Goal: Task Accomplishment & Management: Manage account settings

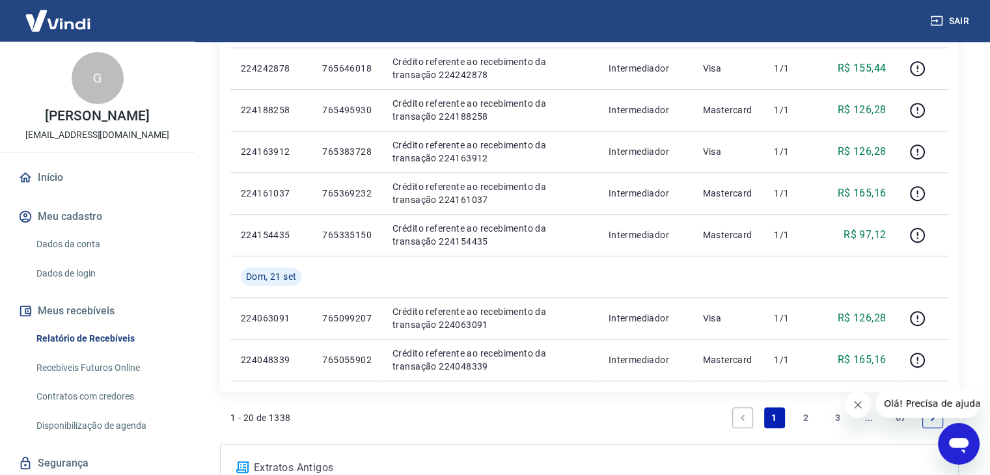
scroll to position [846, 0]
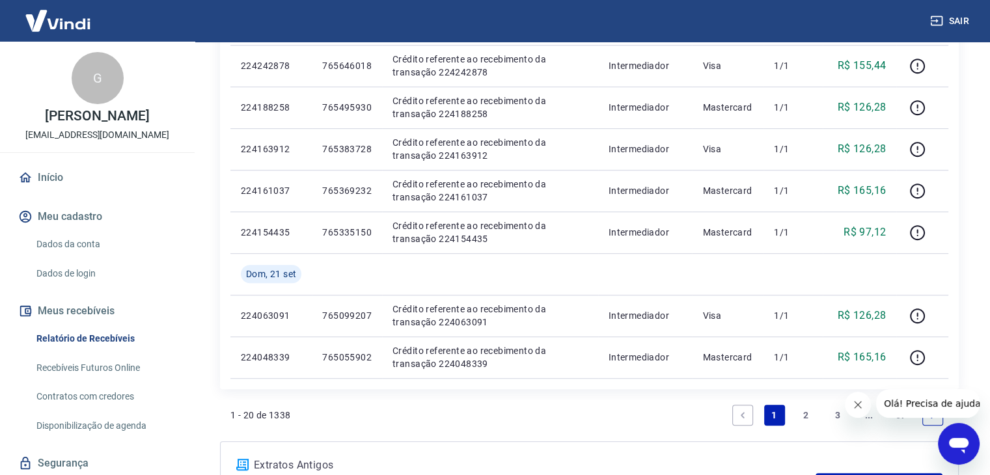
click at [806, 415] on link "2" at bounding box center [805, 415] width 21 height 21
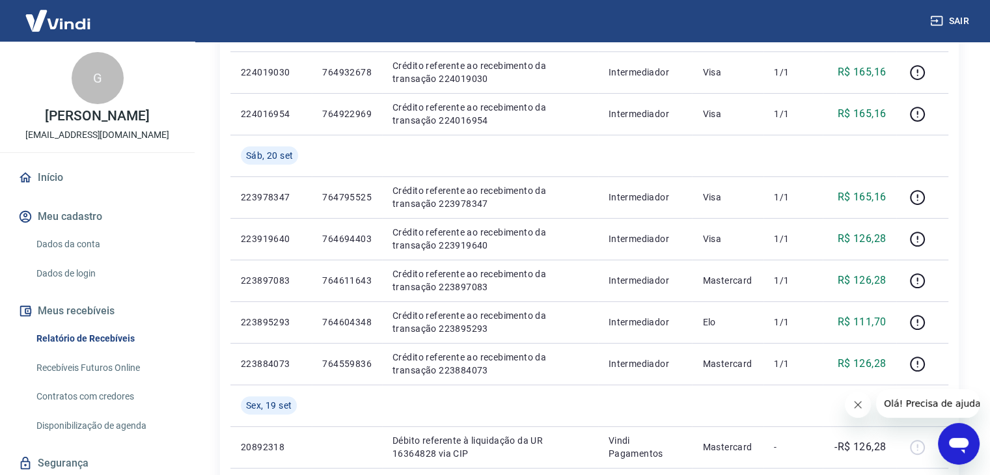
scroll to position [380, 0]
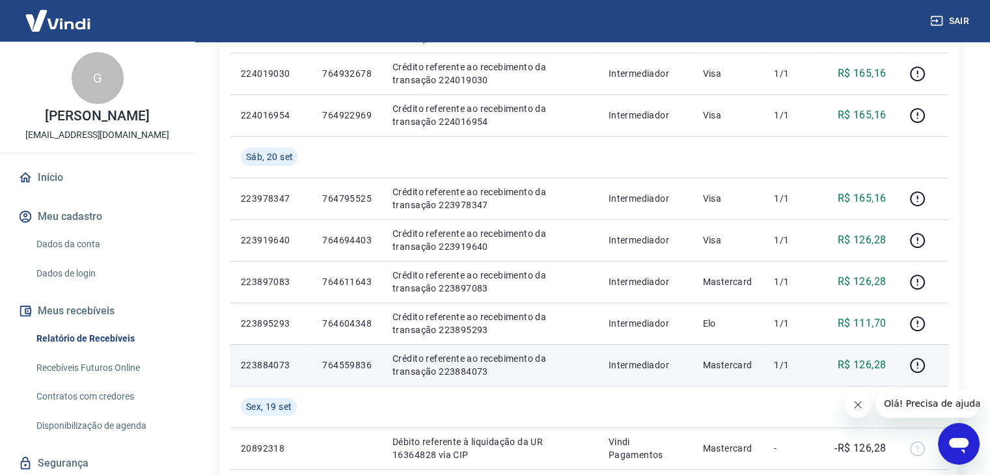
click at [349, 369] on p "764559836" at bounding box center [346, 365] width 49 height 13
copy p "764559836"
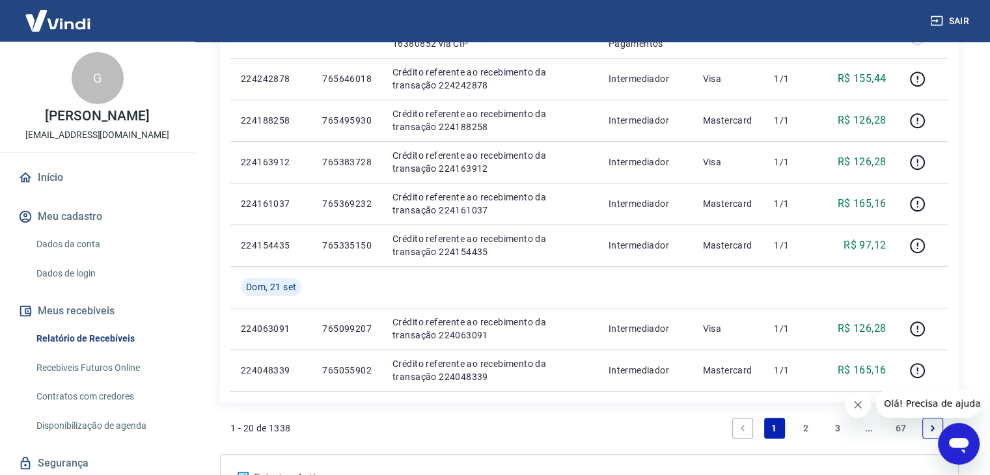
scroll to position [833, 0]
click at [799, 429] on link "2" at bounding box center [805, 428] width 21 height 21
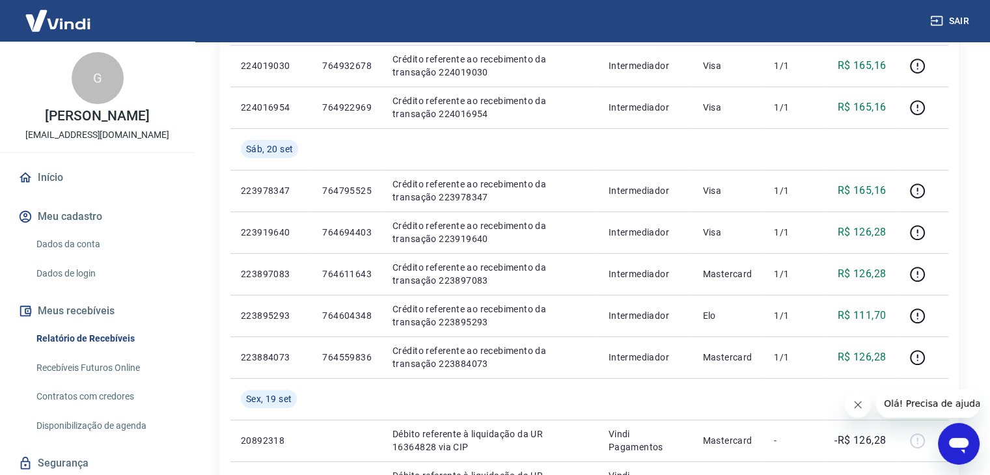
scroll to position [379, 0]
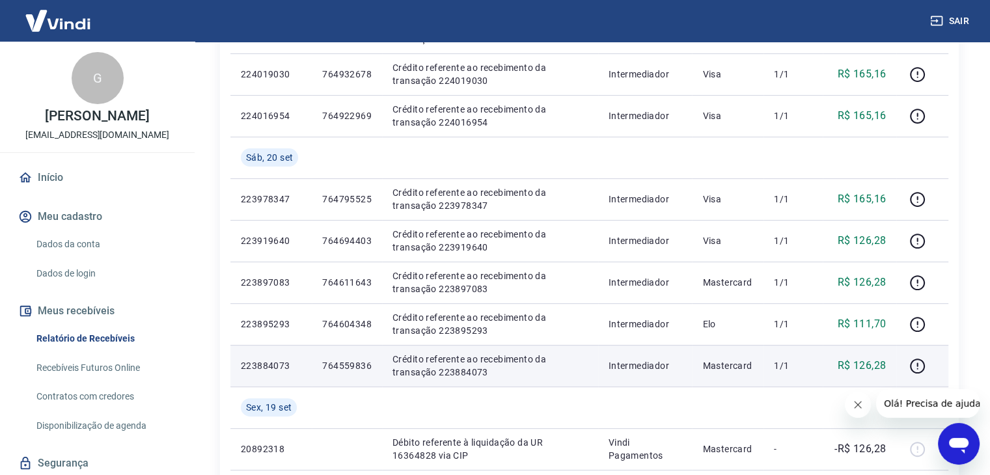
click at [351, 368] on p "764559836" at bounding box center [346, 365] width 49 height 13
copy p "764559836"
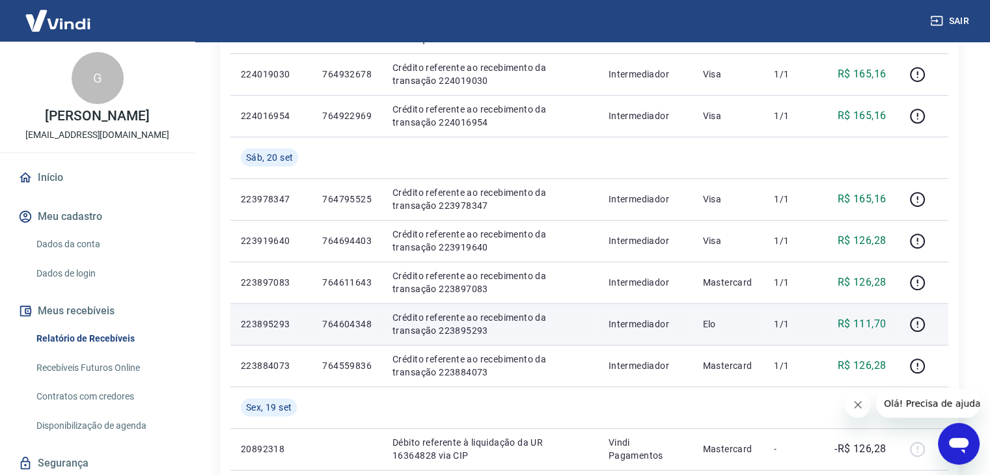
click at [354, 321] on p "764604348" at bounding box center [346, 324] width 49 height 13
copy p "764604348"
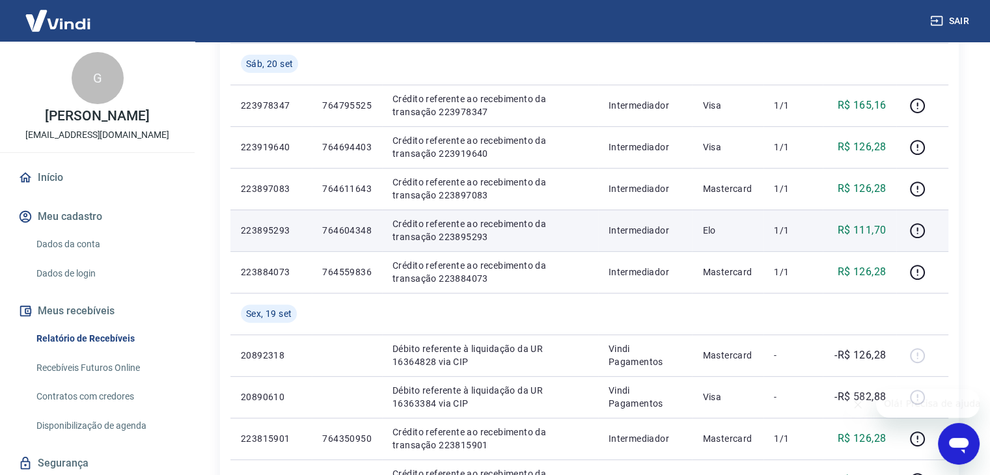
scroll to position [453, 0]
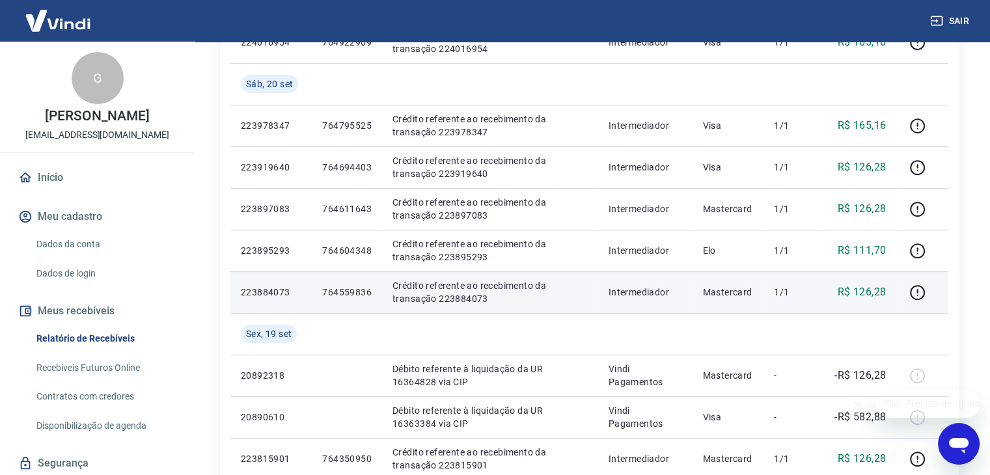
click at [357, 294] on p "764559836" at bounding box center [346, 292] width 49 height 13
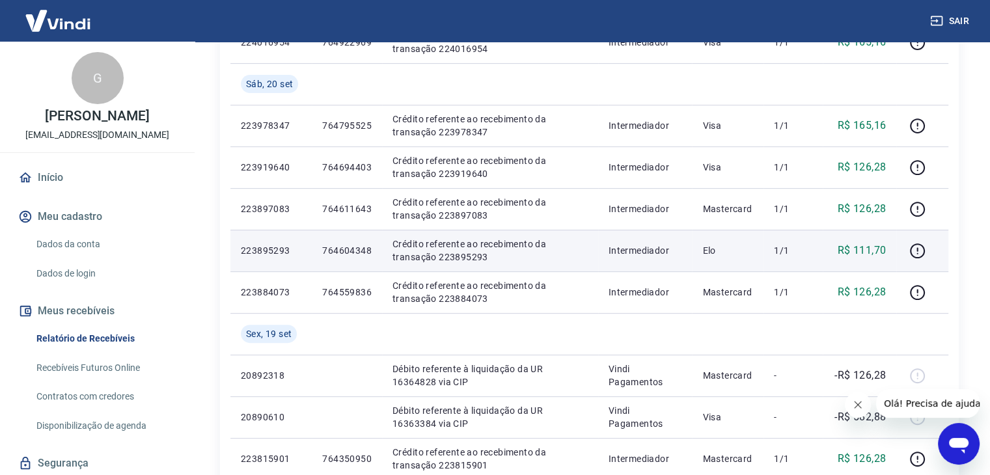
click at [358, 246] on p "764604348" at bounding box center [346, 250] width 49 height 13
copy p "764604348"
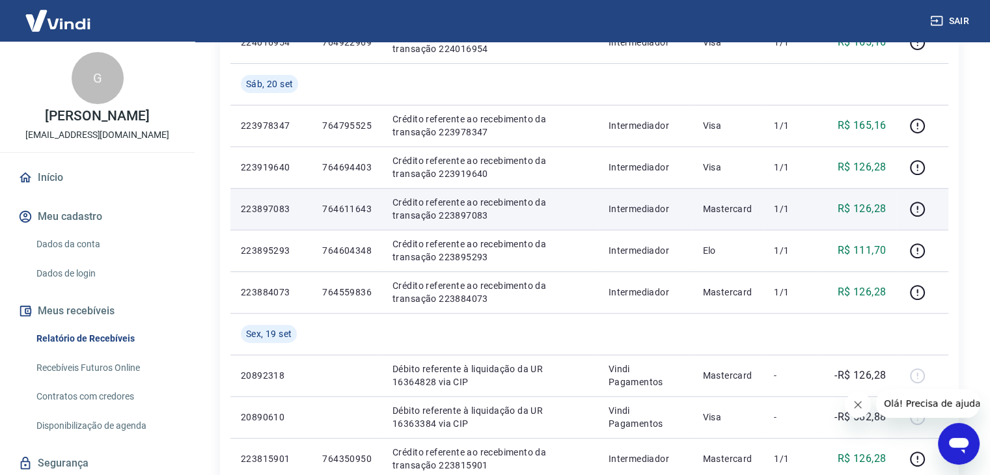
click at [346, 206] on p "764611643" at bounding box center [346, 208] width 49 height 13
copy p "764611643"
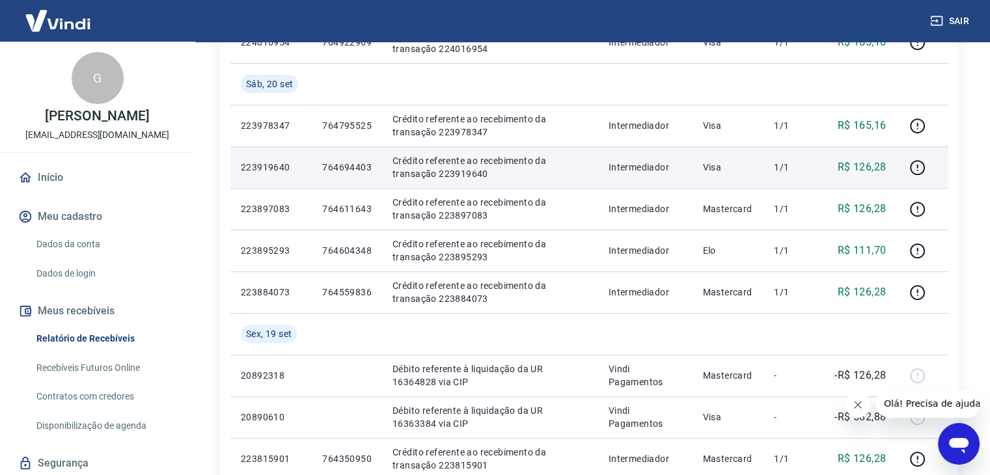
click at [346, 163] on p "764694403" at bounding box center [346, 167] width 49 height 13
copy p "764694403"
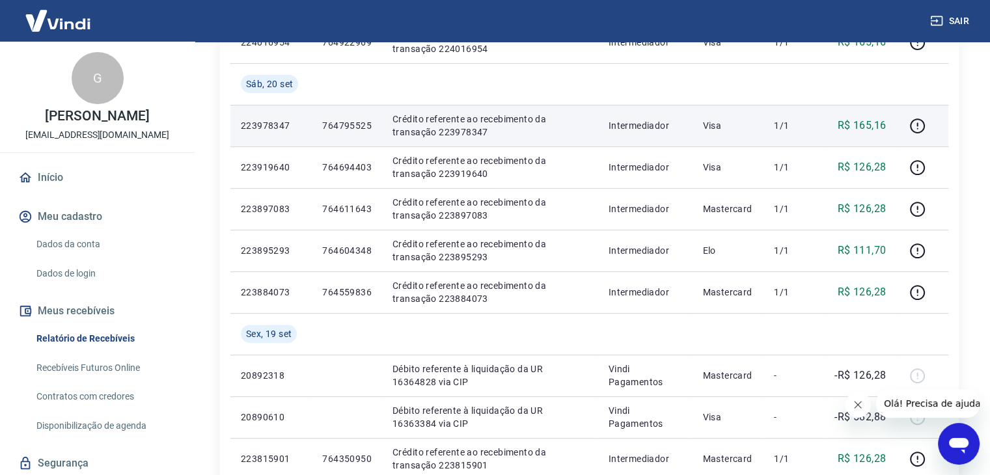
click at [347, 120] on p "764795525" at bounding box center [346, 125] width 49 height 13
copy p "764795525"
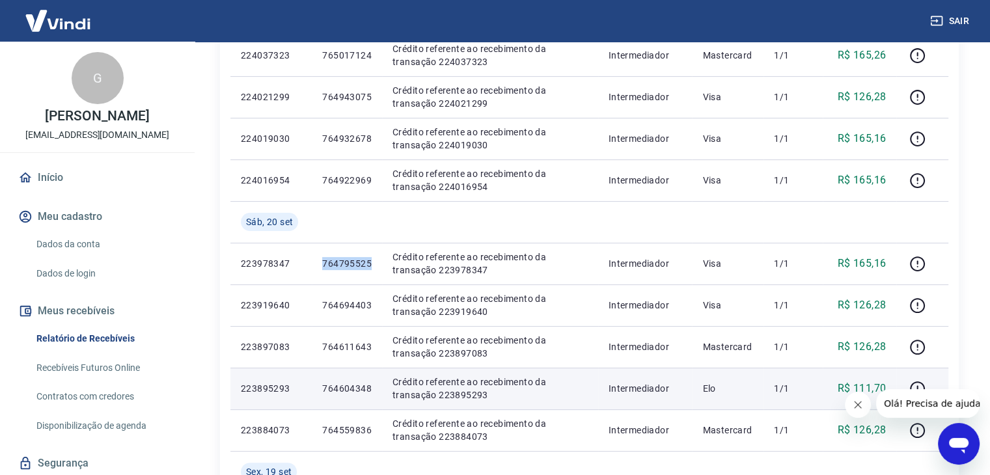
scroll to position [304, 0]
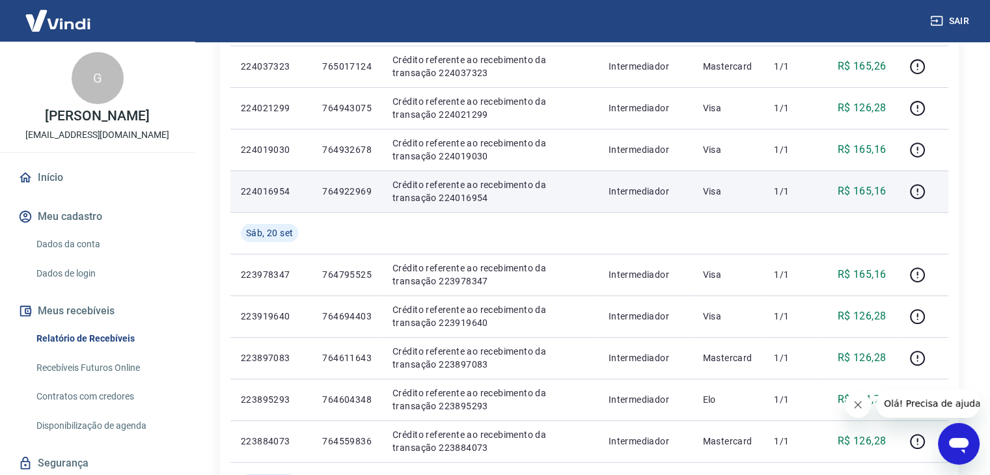
click at [359, 191] on p "764922969" at bounding box center [346, 191] width 49 height 13
copy p "764922969"
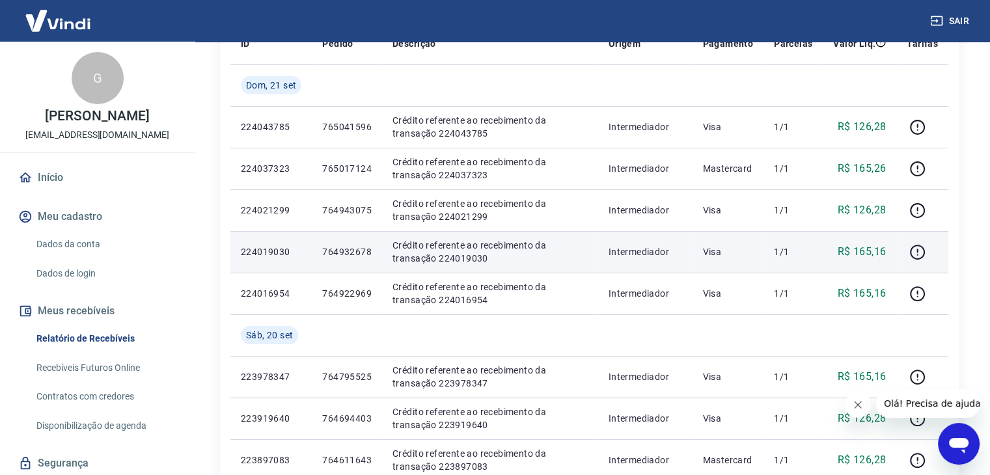
click at [355, 250] on p "764932678" at bounding box center [346, 251] width 49 height 13
copy p "764932678"
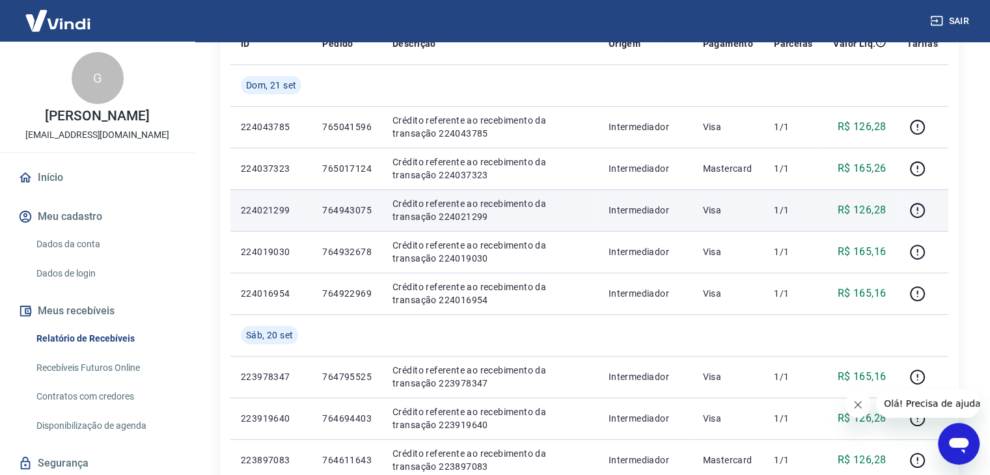
click at [353, 210] on p "764943075" at bounding box center [346, 210] width 49 height 13
copy p "764943075"
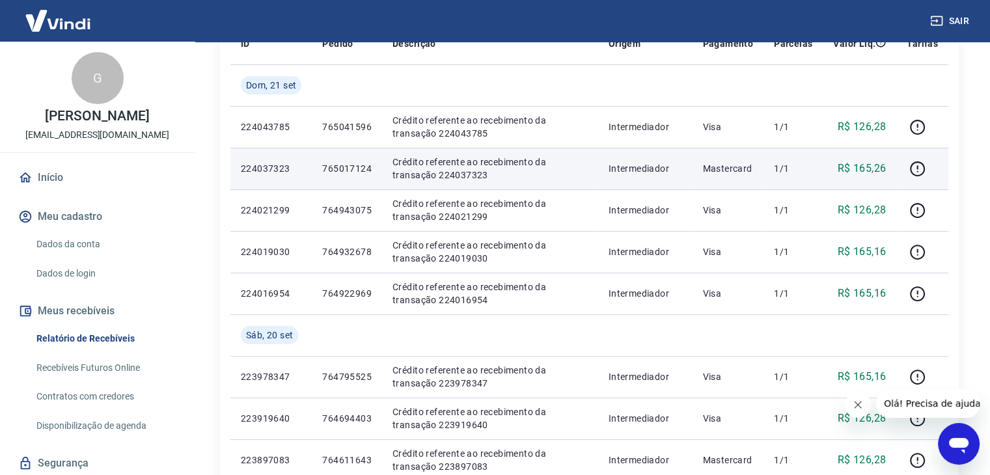
click at [349, 169] on p "765017124" at bounding box center [346, 168] width 49 height 13
copy p "765017124"
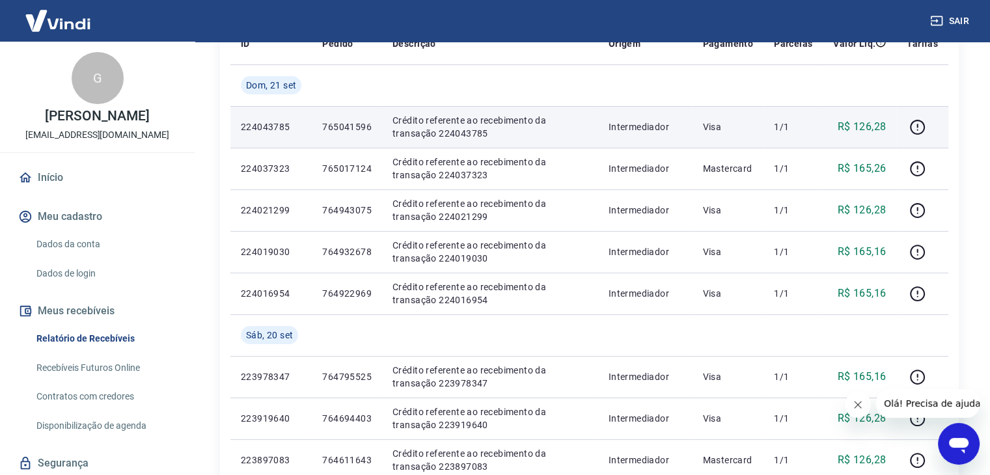
click at [353, 129] on p "765041596" at bounding box center [346, 126] width 49 height 13
copy p "765041596"
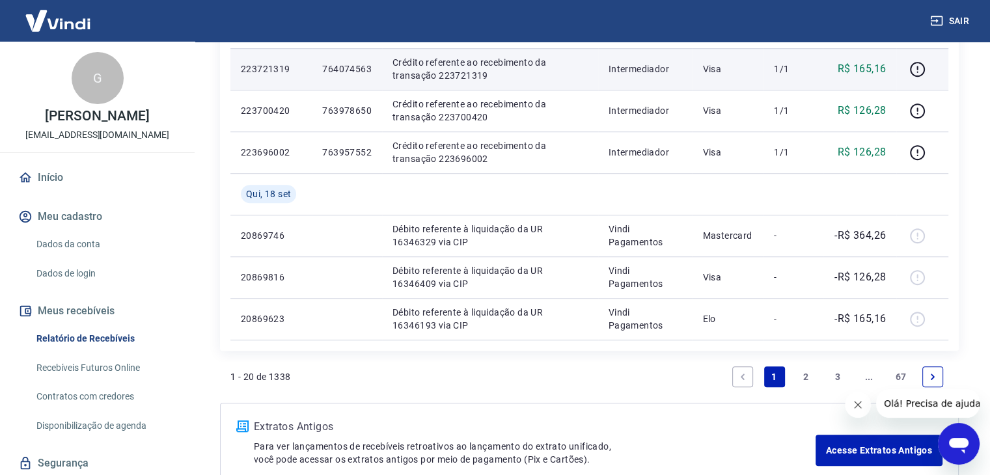
scroll to position [927, 0]
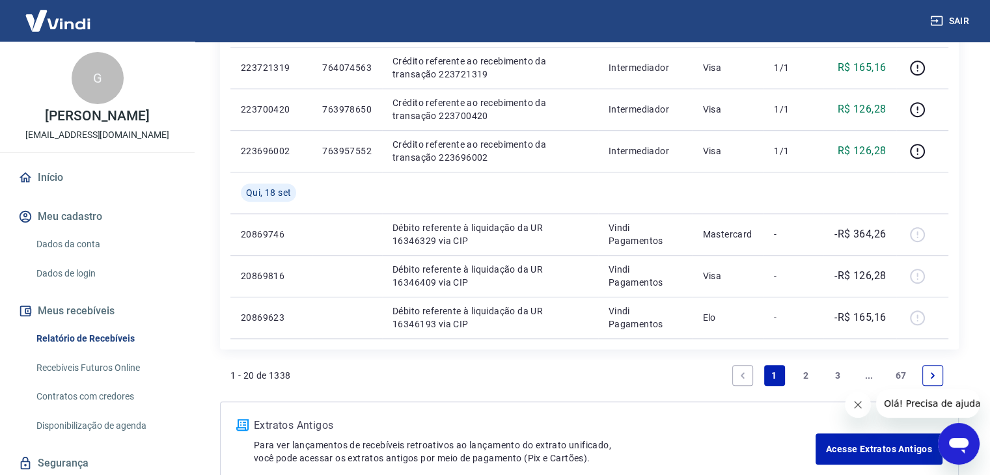
click at [772, 372] on link "1" at bounding box center [774, 375] width 21 height 21
click at [740, 375] on icon "Previous page" at bounding box center [742, 375] width 9 height 9
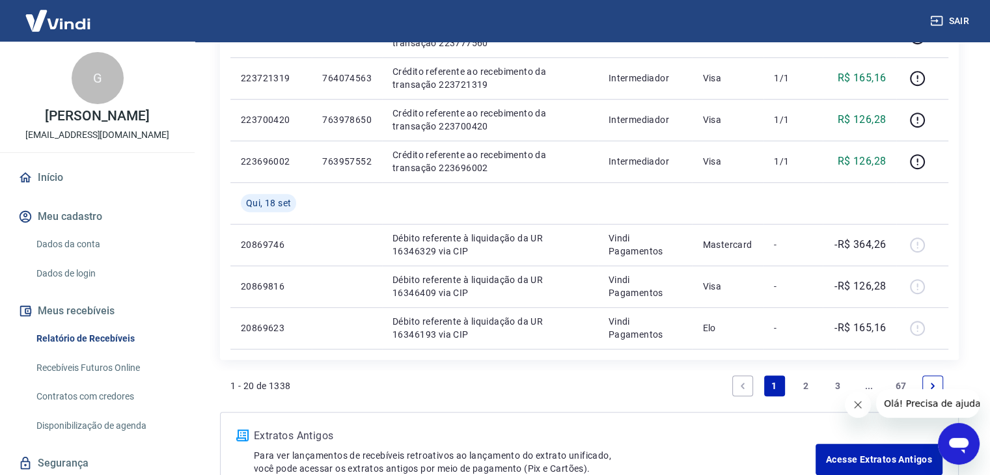
scroll to position [976, 0]
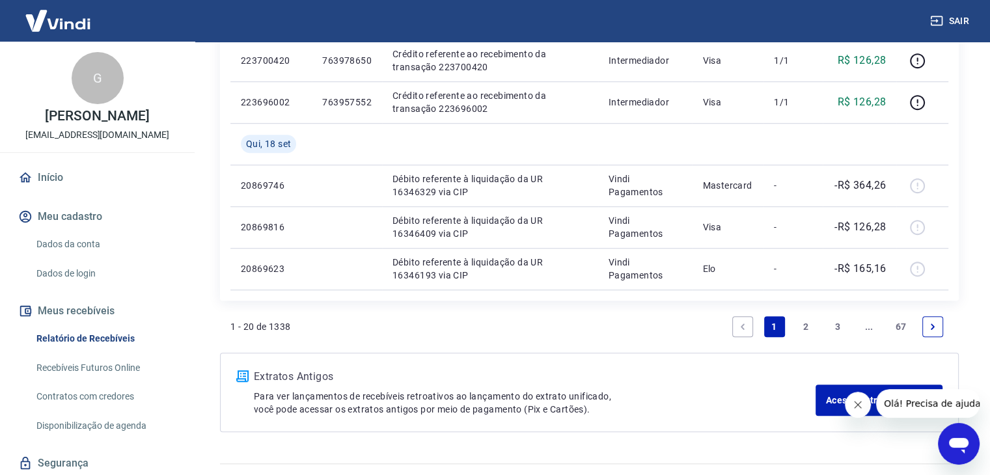
click at [804, 327] on link "2" at bounding box center [805, 326] width 21 height 21
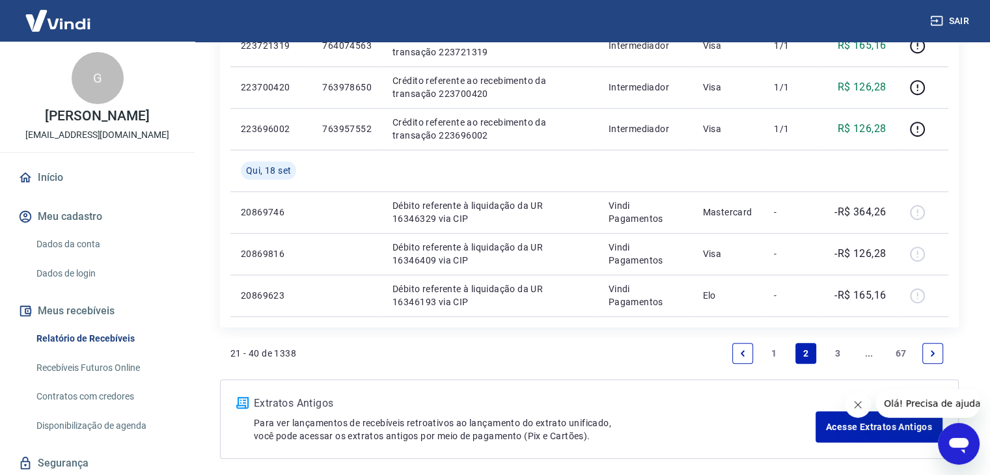
scroll to position [1004, 0]
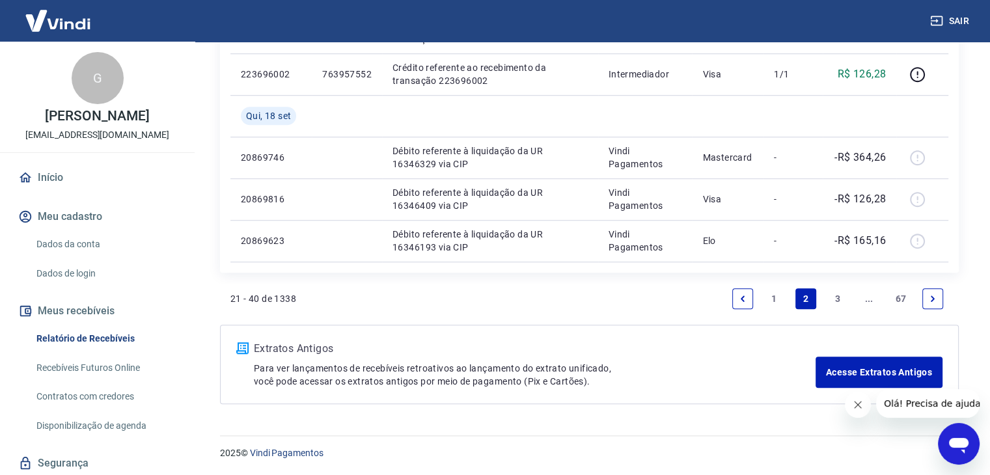
click at [781, 294] on link "1" at bounding box center [774, 298] width 21 height 21
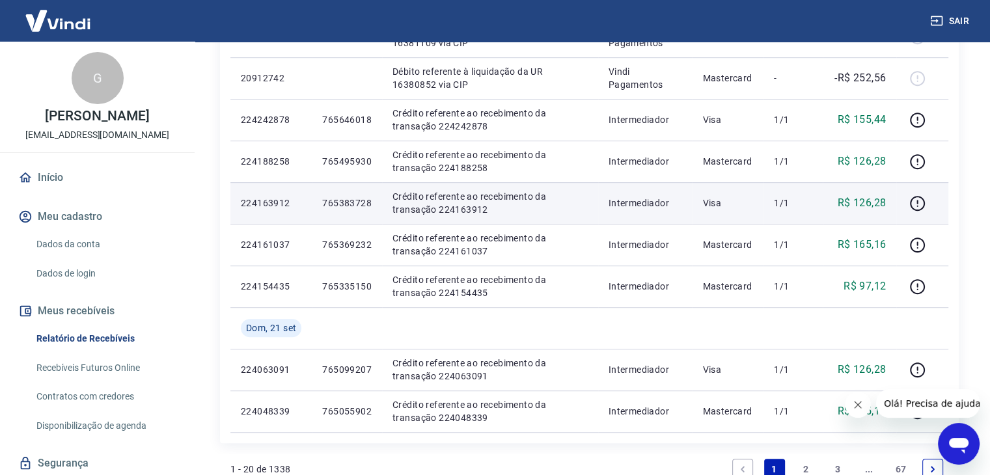
scroll to position [794, 0]
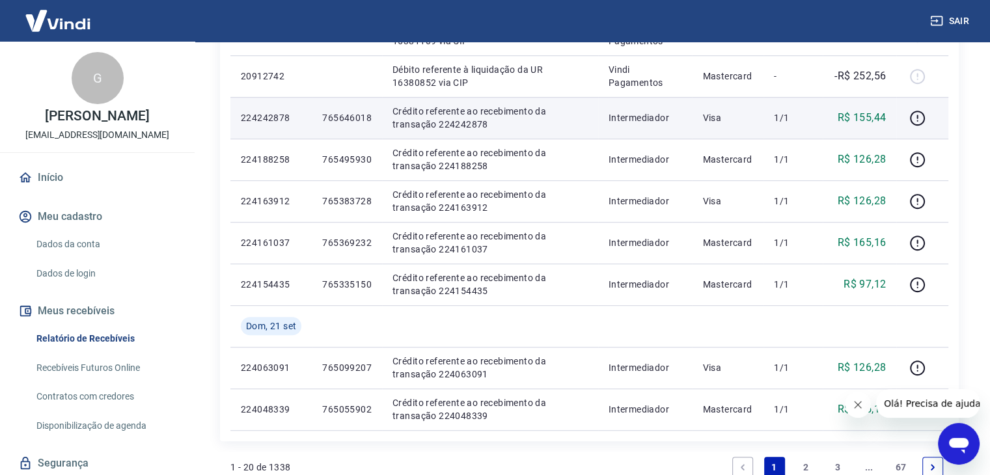
click at [348, 115] on p "765646018" at bounding box center [346, 117] width 49 height 13
copy p "765646018"
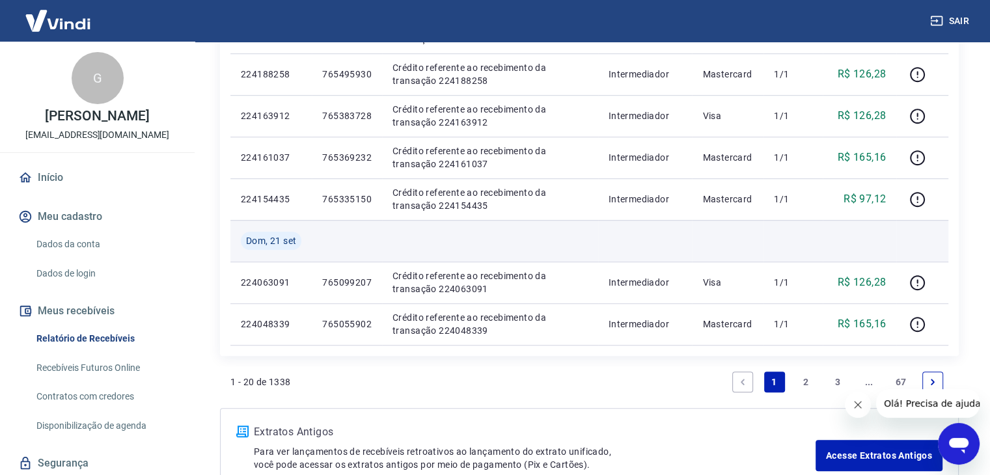
scroll to position [880, 0]
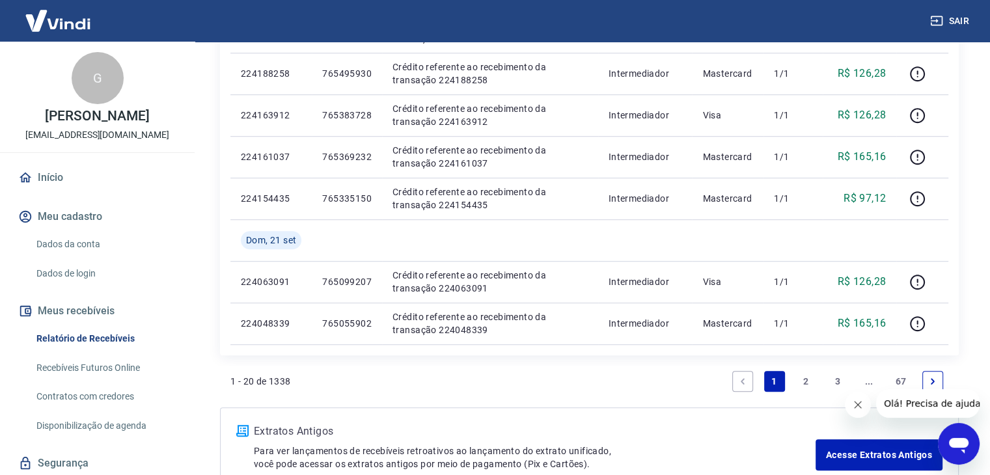
click at [802, 380] on link "2" at bounding box center [805, 381] width 21 height 21
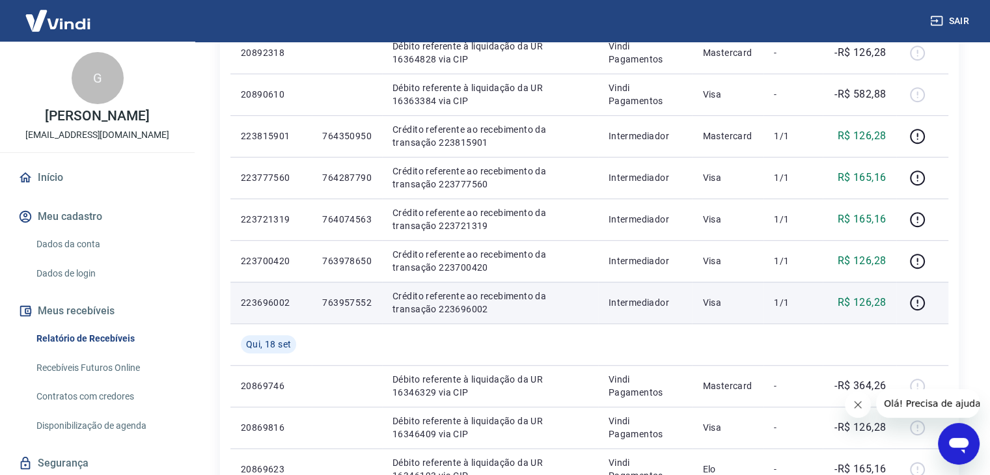
scroll to position [1004, 0]
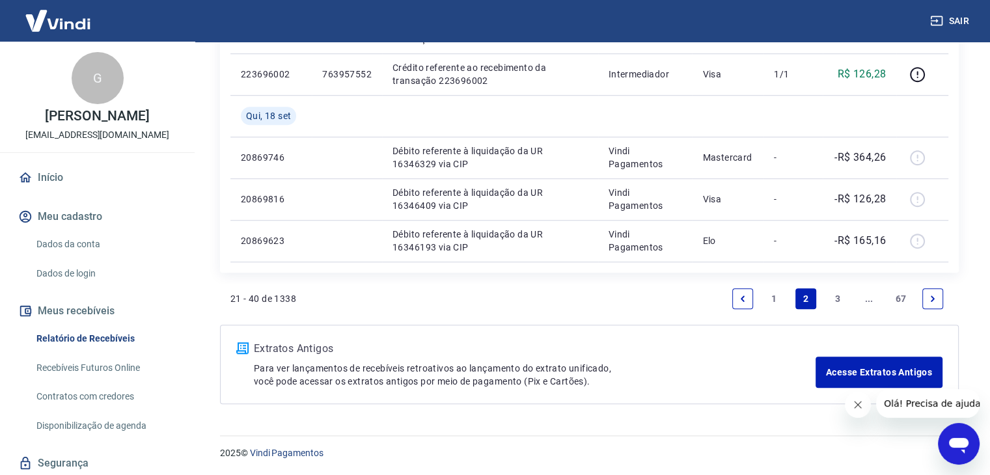
click at [773, 299] on link "1" at bounding box center [774, 298] width 21 height 21
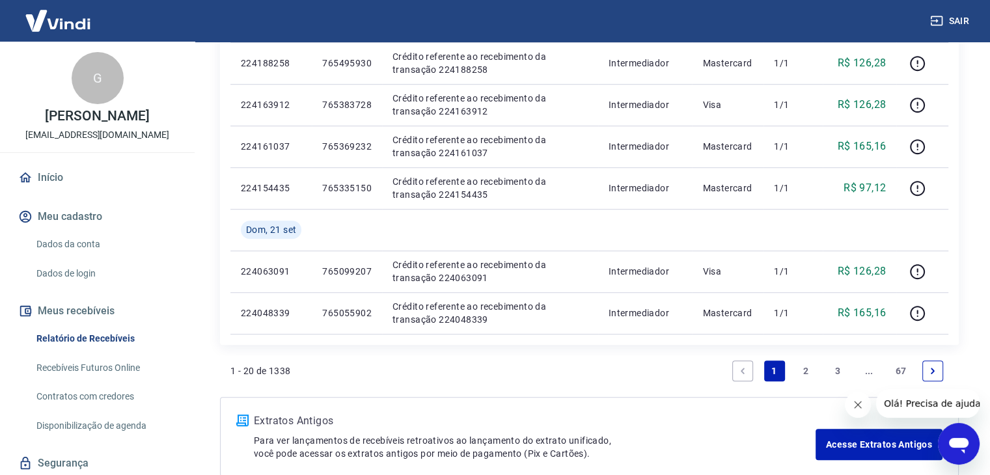
scroll to position [890, 0]
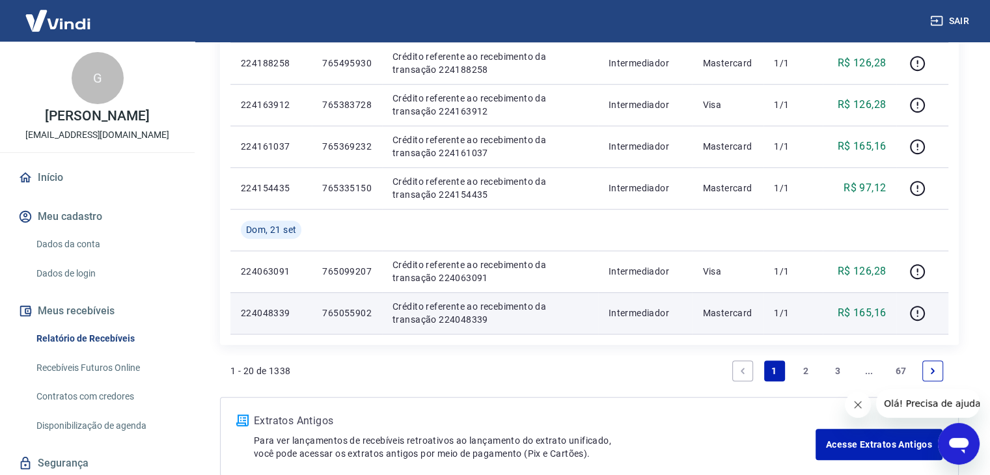
click at [364, 310] on p "765055902" at bounding box center [346, 312] width 49 height 13
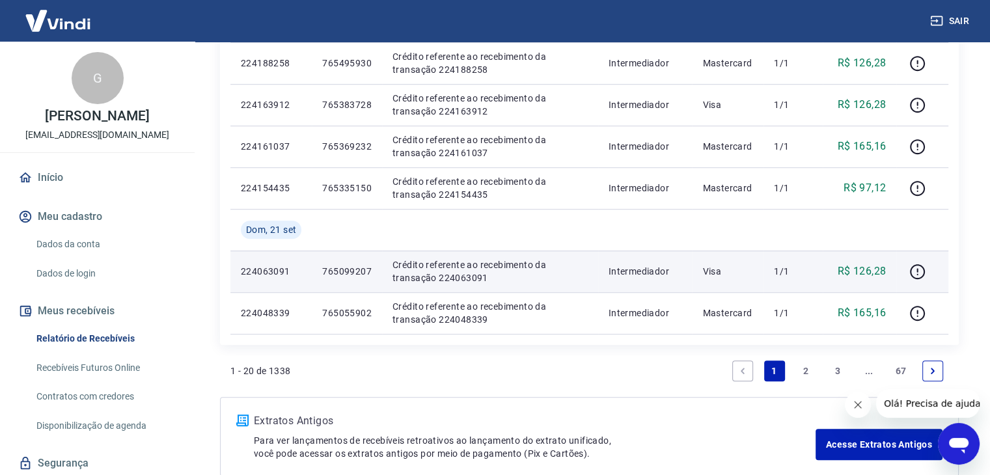
click at [354, 276] on p "765099207" at bounding box center [346, 271] width 49 height 13
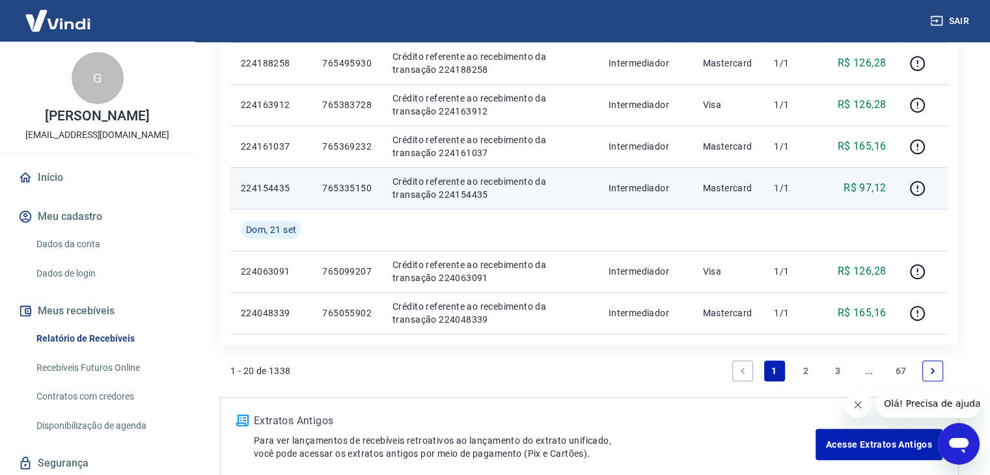
click at [353, 184] on p "765335150" at bounding box center [346, 188] width 49 height 13
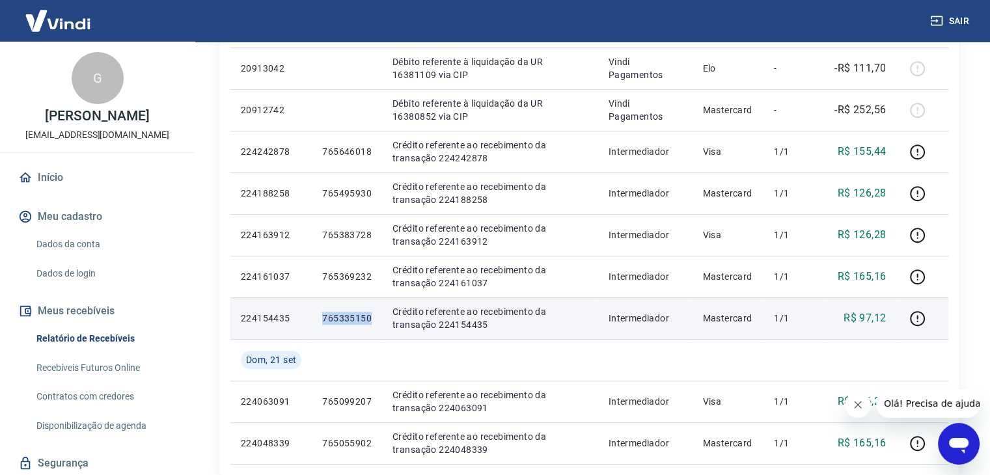
scroll to position [759, 0]
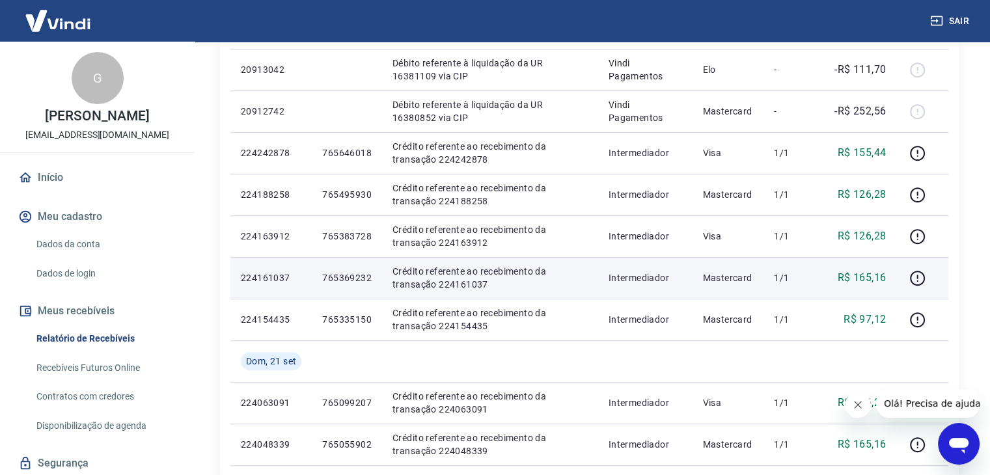
click at [349, 282] on p "765369232" at bounding box center [346, 277] width 49 height 13
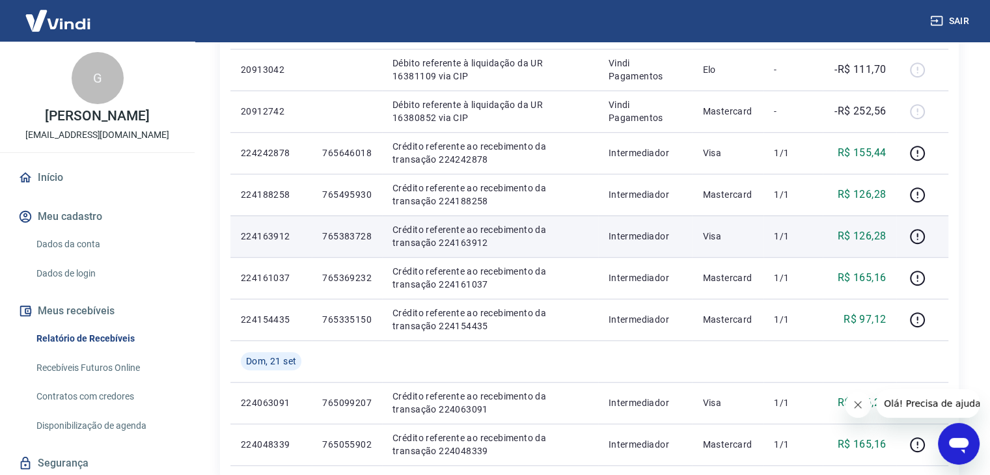
click at [359, 236] on p "765383728" at bounding box center [346, 236] width 49 height 13
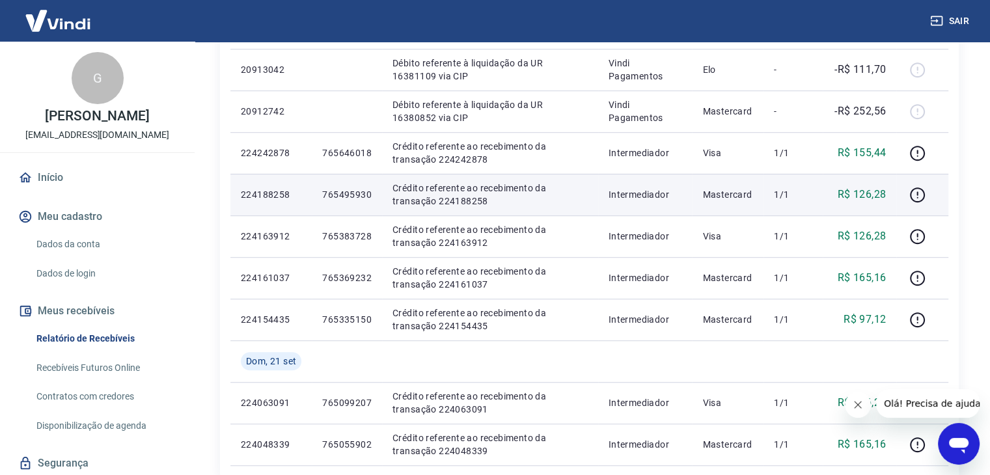
click at [359, 198] on p "765495930" at bounding box center [346, 194] width 49 height 13
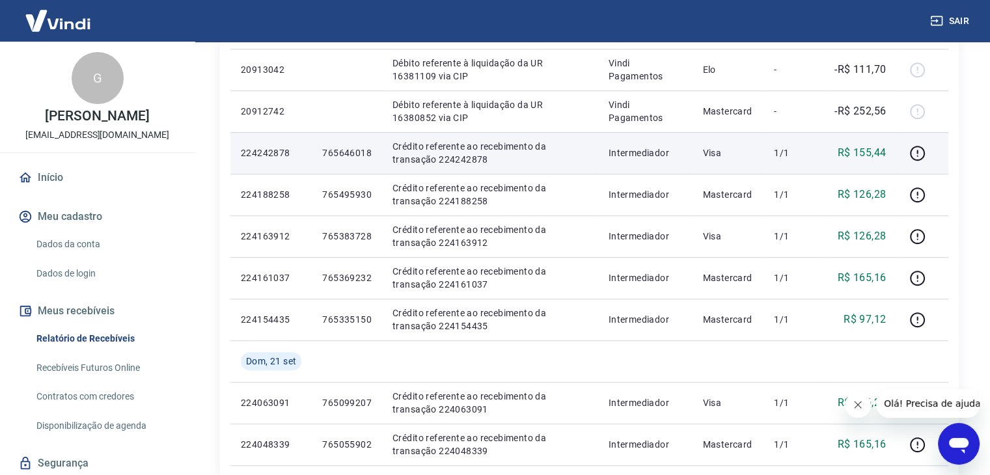
click at [346, 152] on p "765646018" at bounding box center [346, 152] width 49 height 13
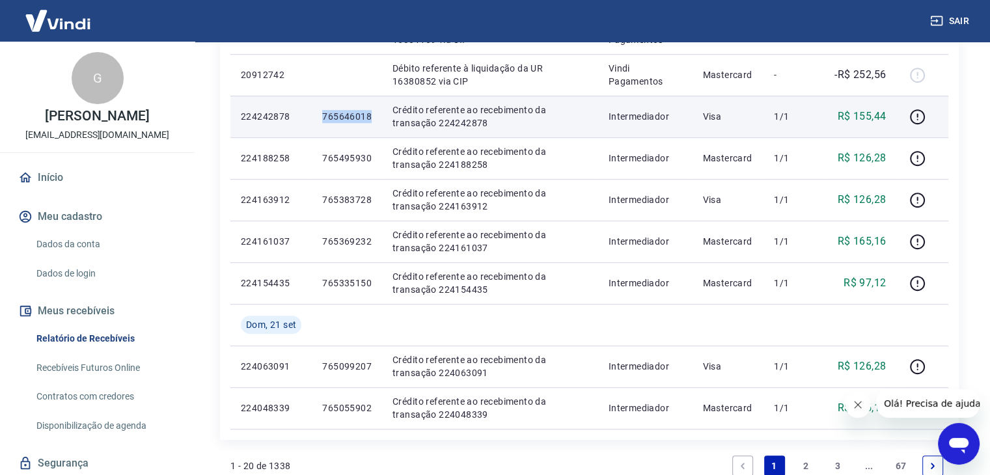
scroll to position [815, 0]
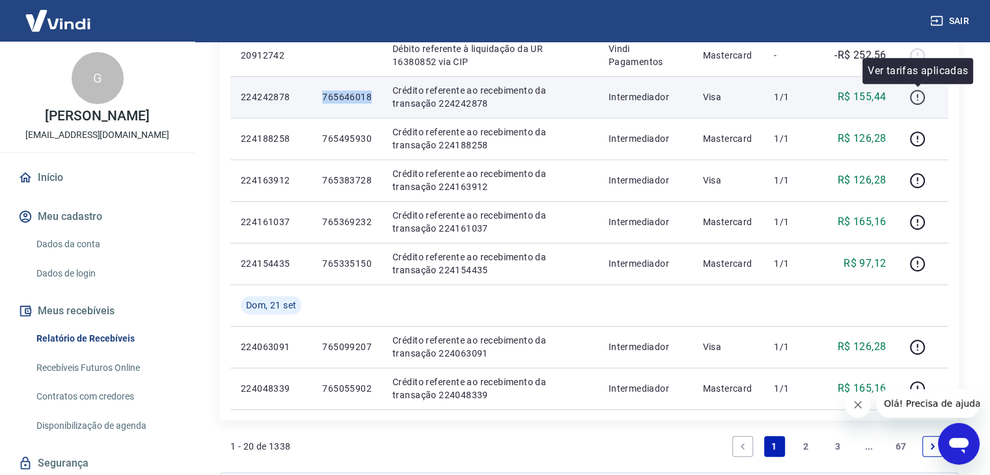
click at [917, 95] on icon "button" at bounding box center [916, 96] width 1 height 4
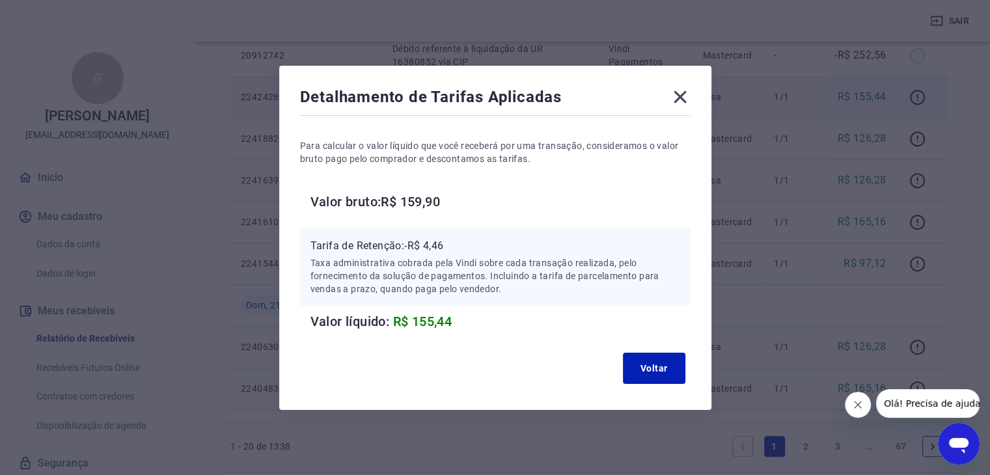
click at [679, 103] on icon at bounding box center [680, 97] width 21 height 21
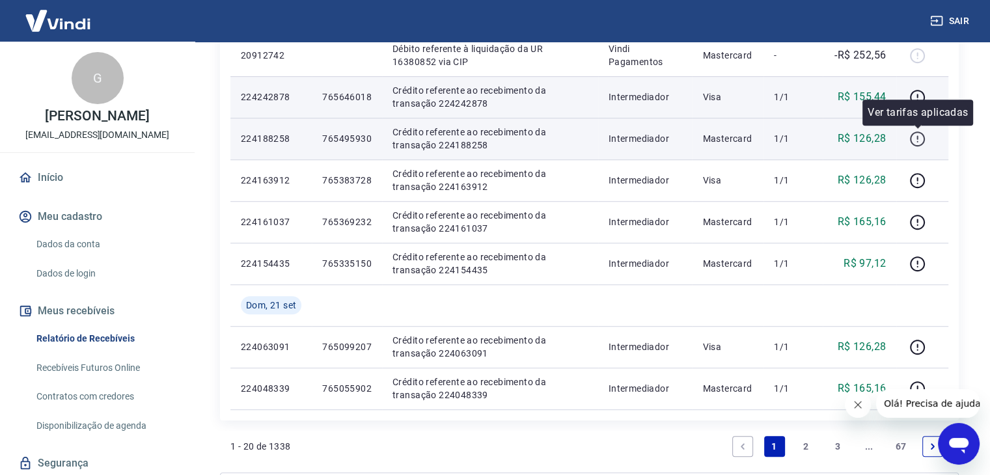
click at [915, 142] on icon "button" at bounding box center [917, 139] width 16 height 16
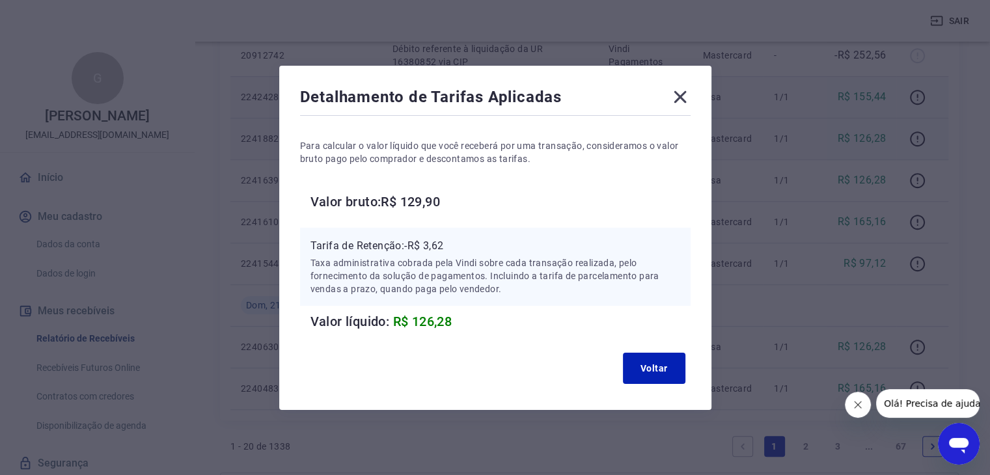
click at [681, 96] on icon at bounding box center [680, 97] width 21 height 21
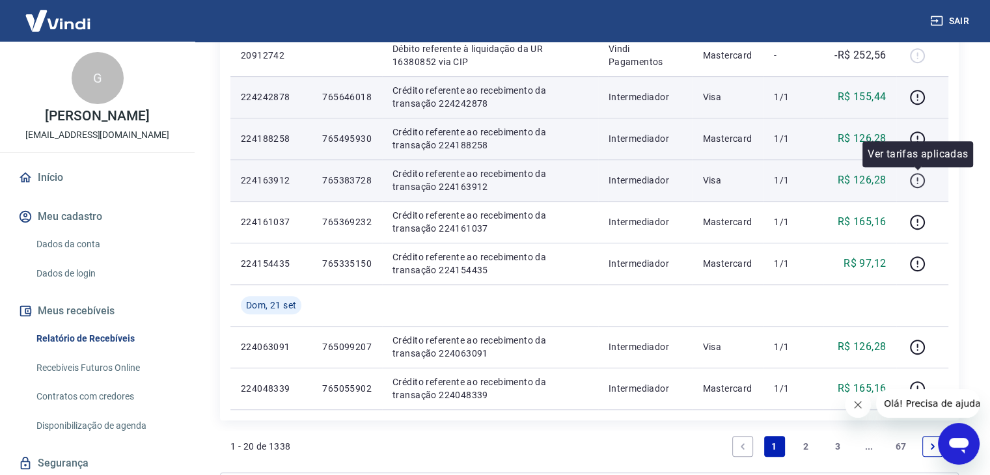
click at [916, 180] on icon "button" at bounding box center [917, 180] width 16 height 16
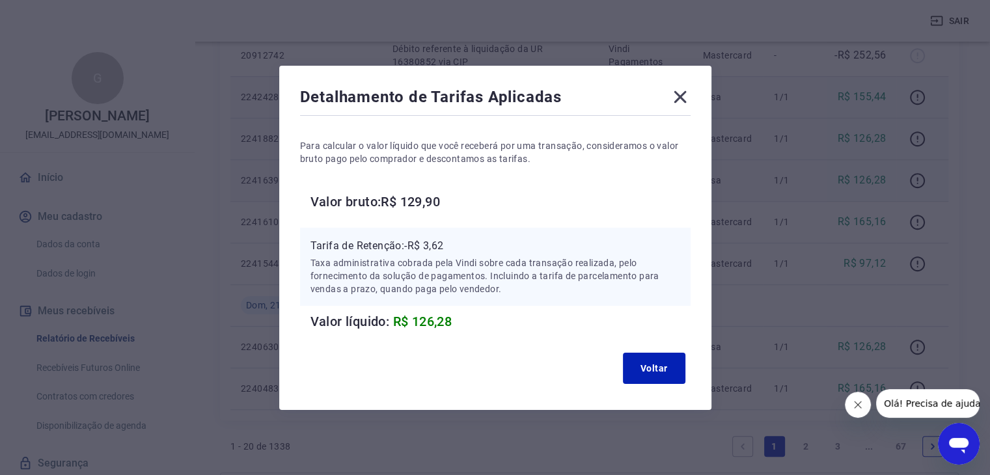
click at [676, 91] on icon at bounding box center [680, 97] width 21 height 21
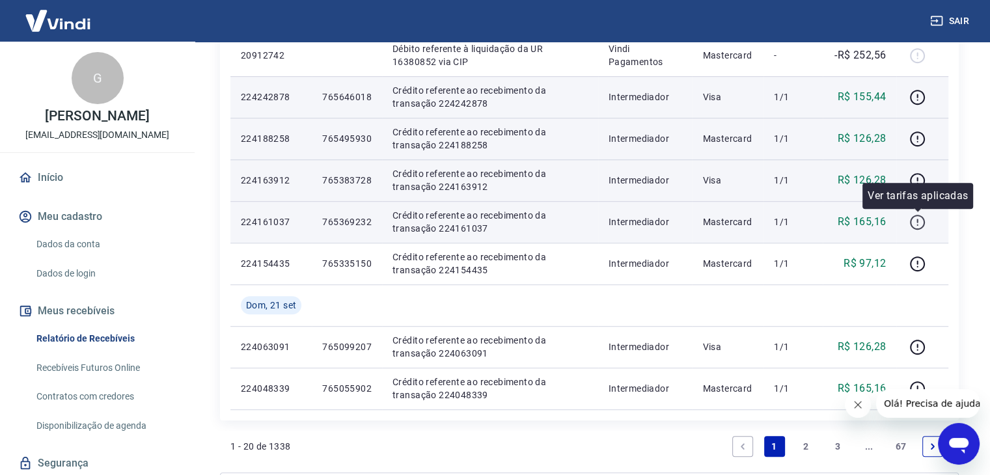
click at [917, 226] on icon "button" at bounding box center [917, 222] width 16 height 16
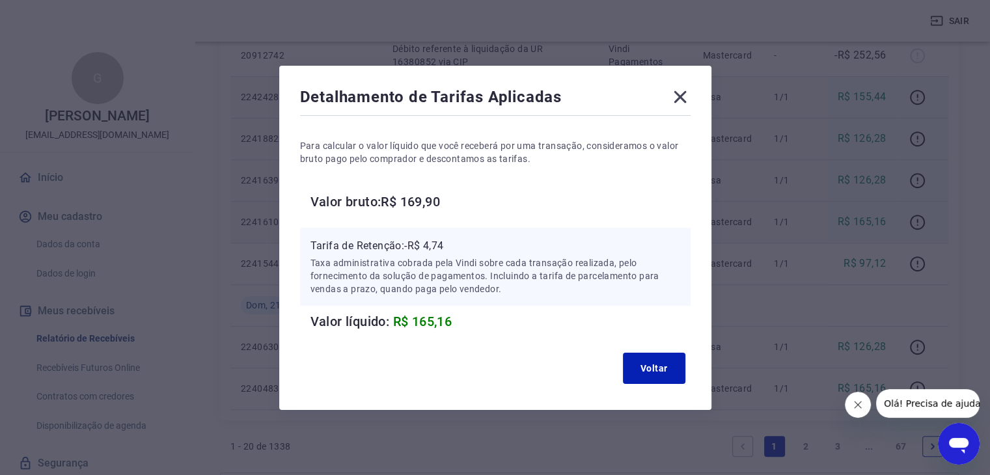
click at [685, 97] on icon at bounding box center [679, 96] width 12 height 12
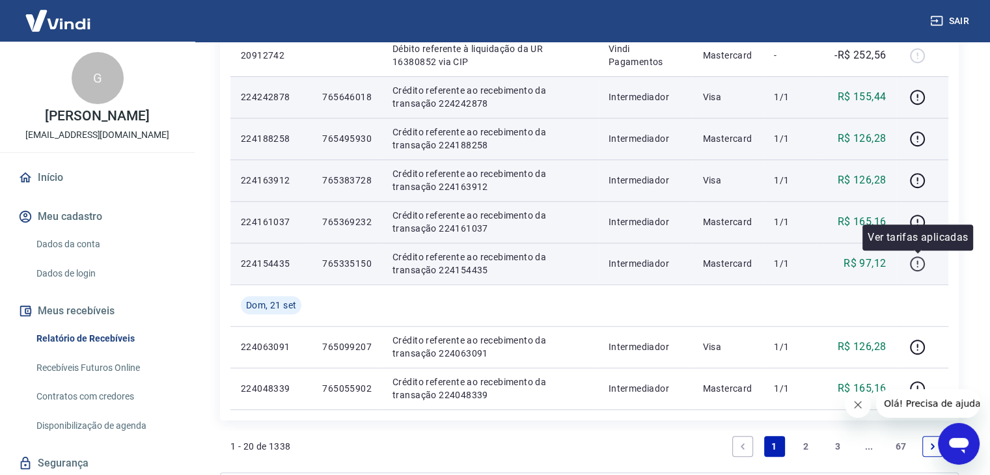
click at [916, 263] on icon "button" at bounding box center [917, 264] width 16 height 16
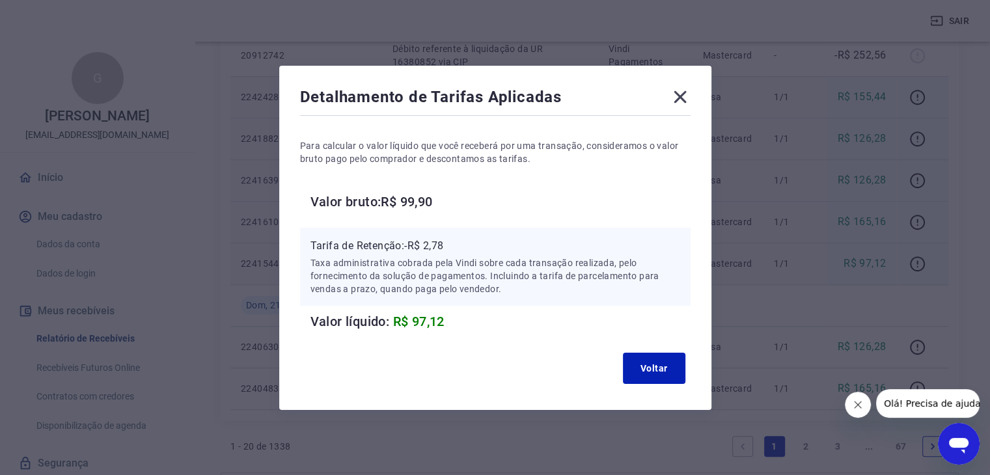
click at [689, 94] on icon at bounding box center [680, 97] width 21 height 21
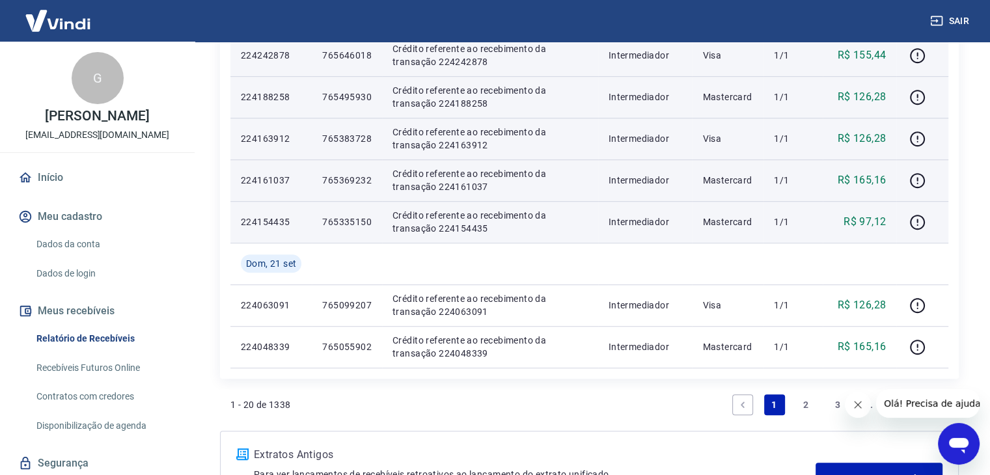
scroll to position [861, 0]
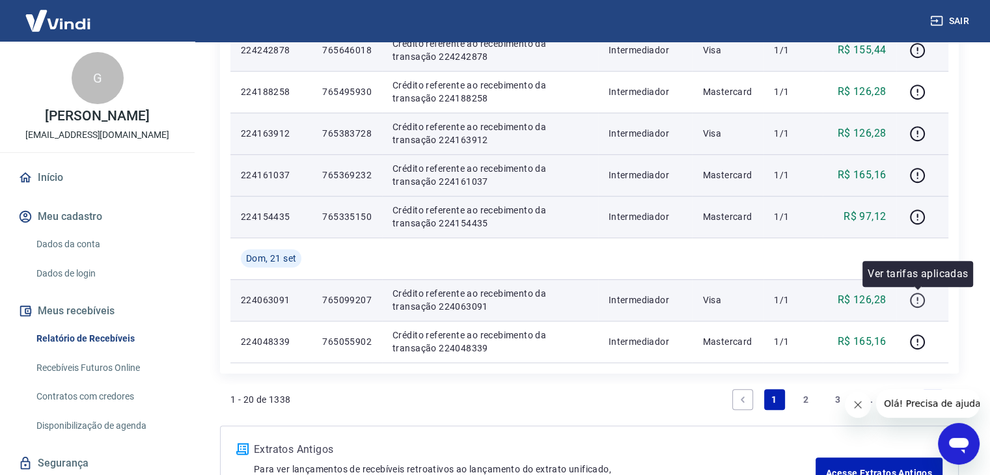
click at [917, 300] on icon "button" at bounding box center [917, 300] width 16 height 16
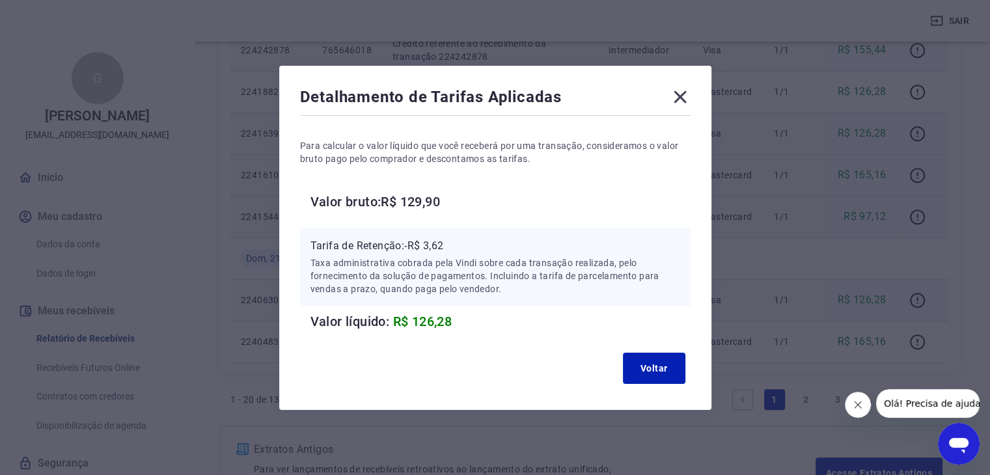
click at [685, 88] on icon at bounding box center [680, 97] width 21 height 21
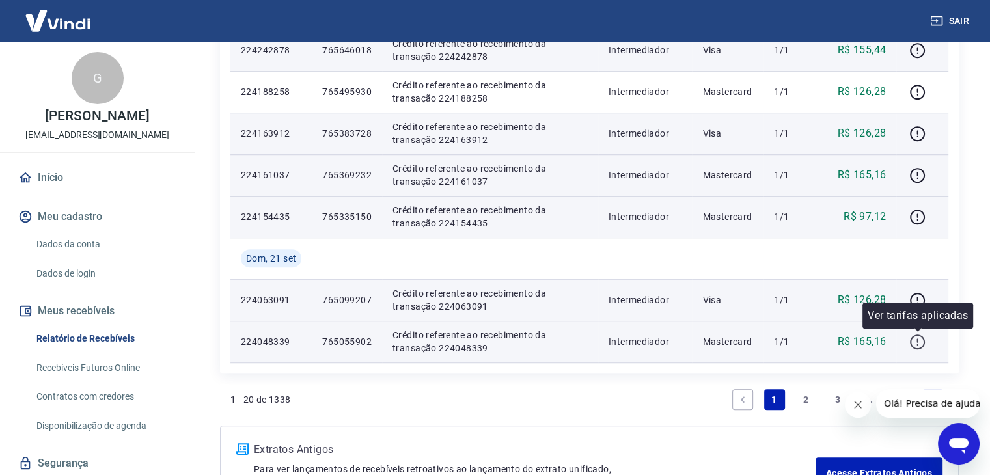
click at [916, 342] on icon "button" at bounding box center [917, 342] width 16 height 16
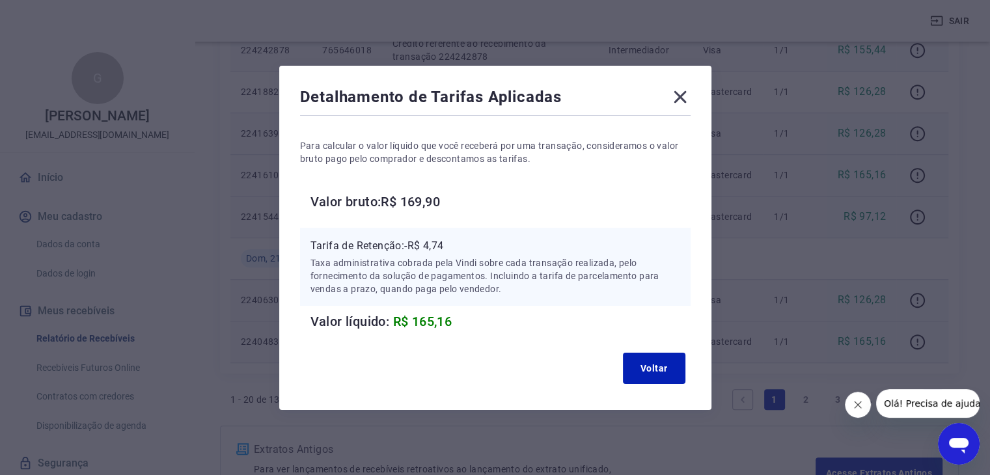
drag, startPoint x: 685, startPoint y: 92, endPoint x: 976, endPoint y: 141, distance: 295.7
click at [976, 141] on div "Detalhamento de Tarifas Aplicadas Para calcular o valor líquido que você recebe…" at bounding box center [495, 237] width 990 height 475
click at [682, 94] on icon at bounding box center [679, 96] width 12 height 12
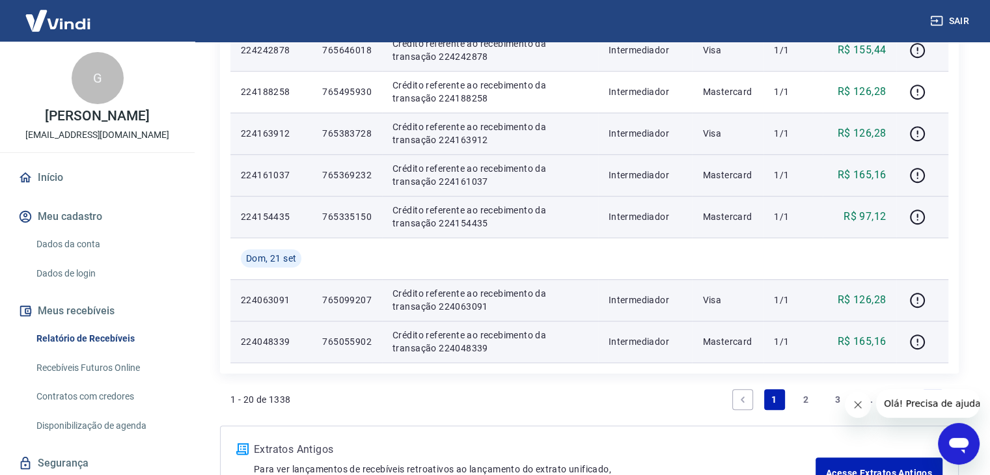
click at [806, 397] on link "2" at bounding box center [805, 399] width 21 height 21
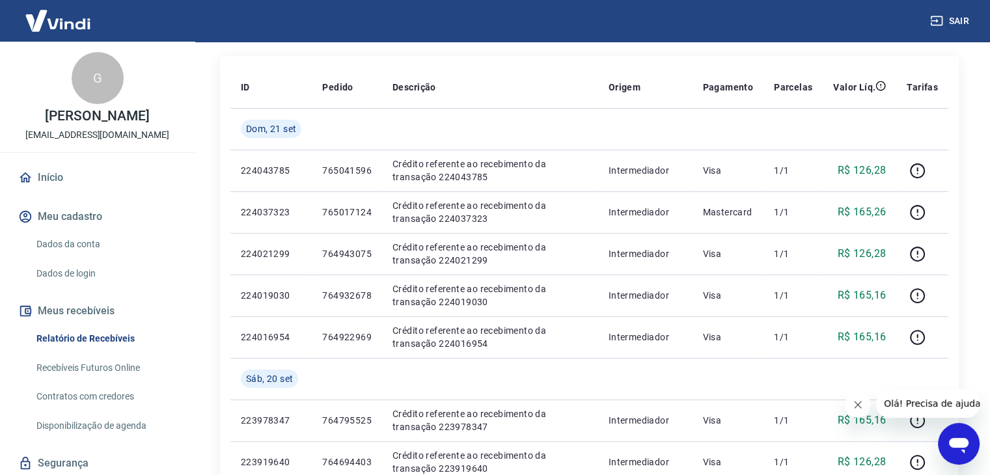
scroll to position [173, 0]
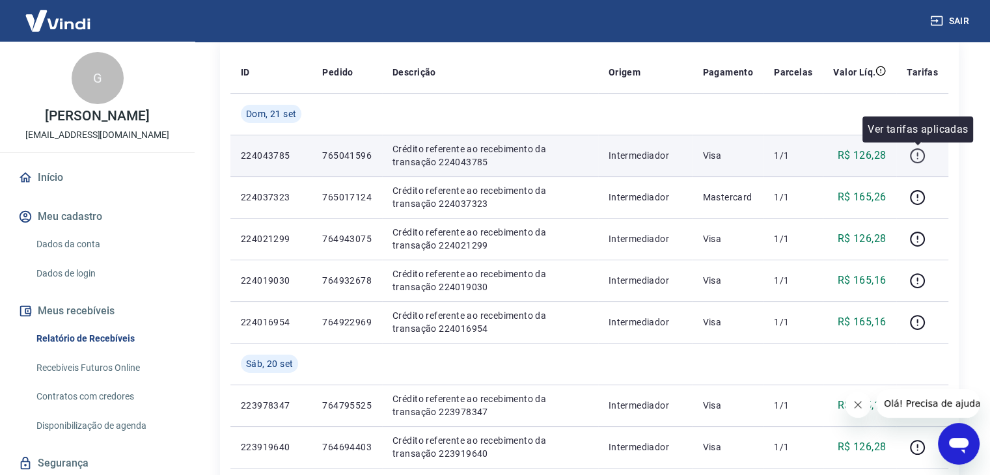
click at [919, 154] on icon "button" at bounding box center [917, 156] width 16 height 16
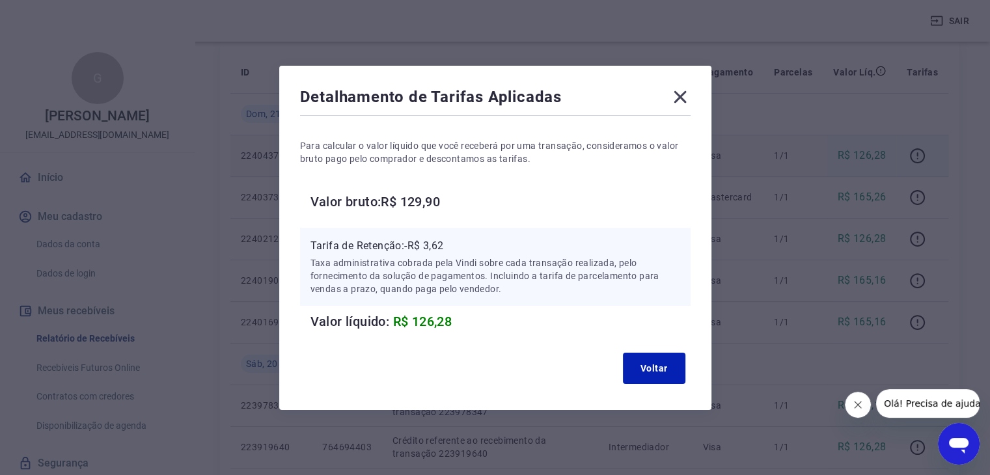
click at [681, 94] on icon at bounding box center [680, 97] width 21 height 21
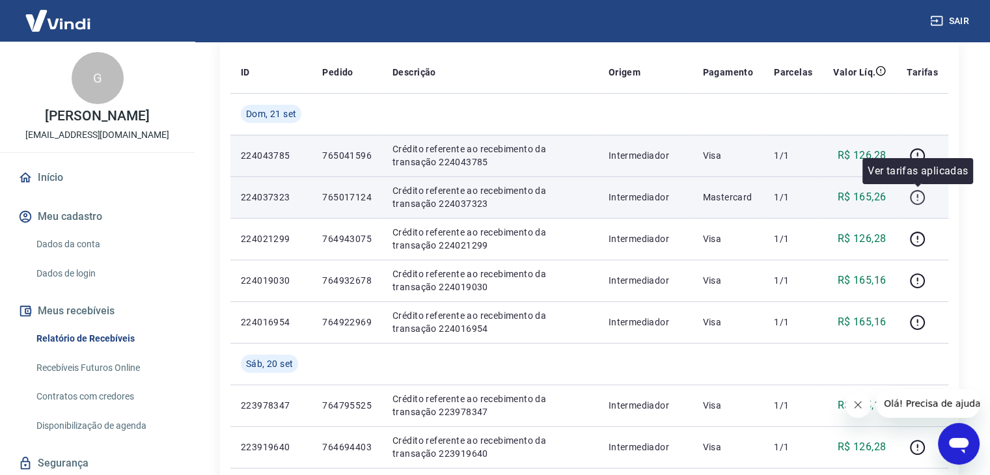
click at [912, 194] on icon "button" at bounding box center [917, 197] width 16 height 16
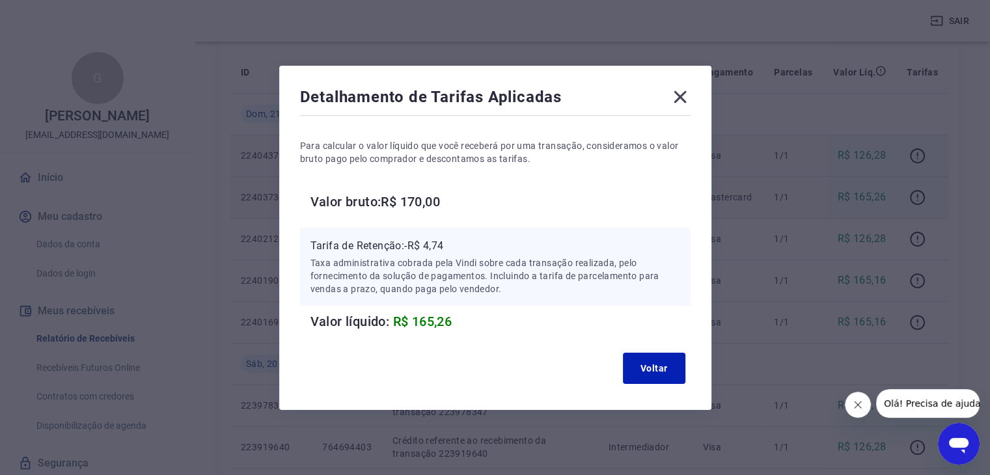
click at [682, 94] on icon at bounding box center [679, 96] width 12 height 12
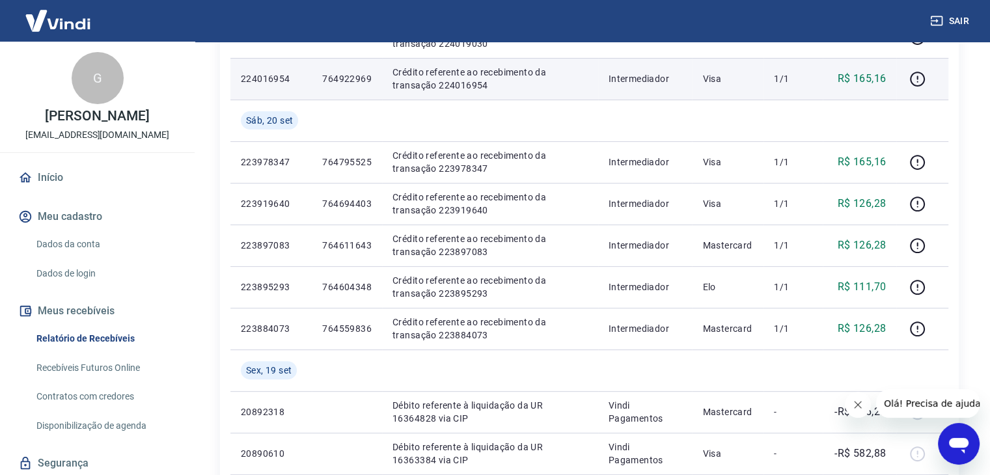
scroll to position [415, 0]
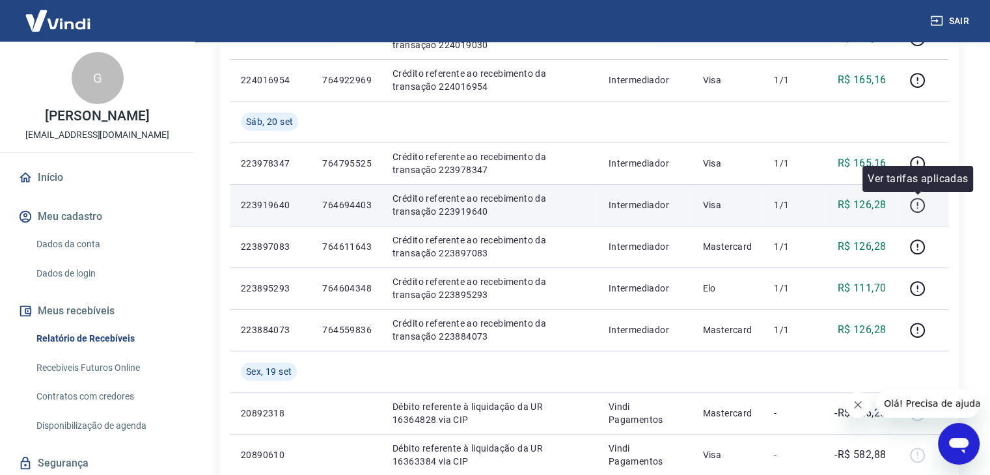
click at [915, 204] on icon "button" at bounding box center [917, 205] width 16 height 16
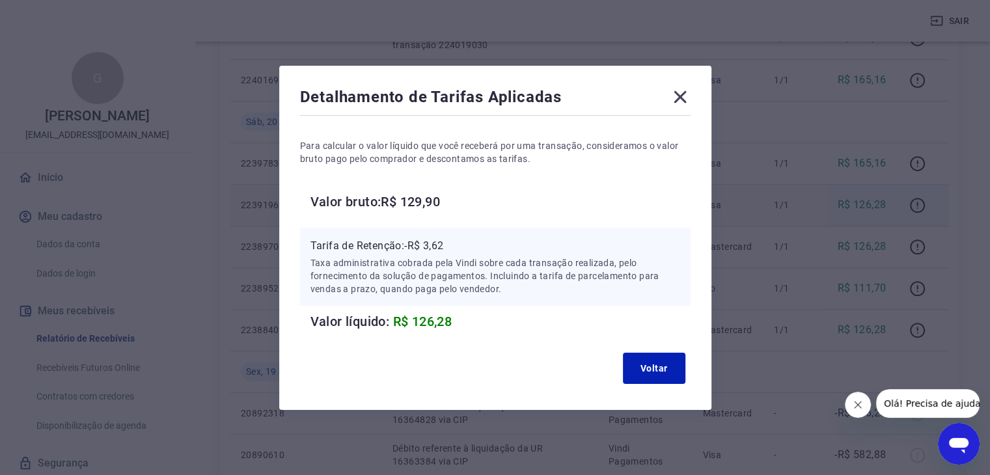
click at [677, 92] on icon at bounding box center [680, 97] width 21 height 21
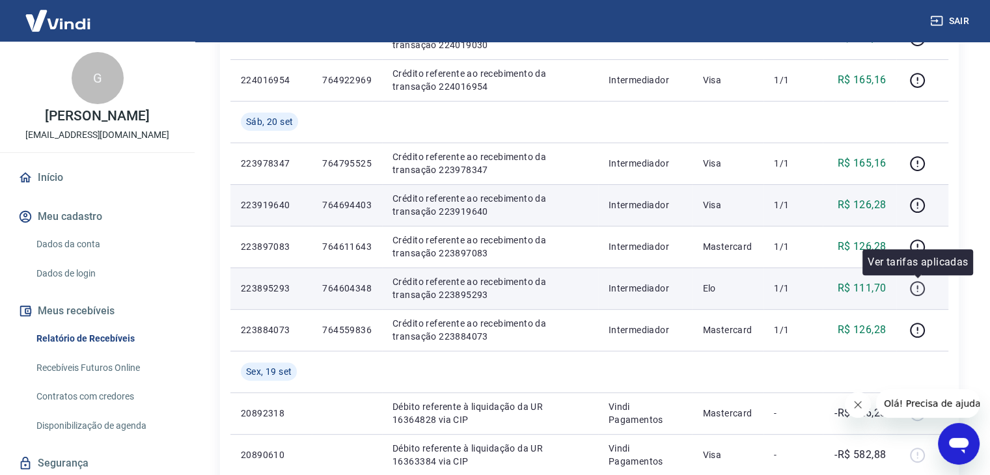
click at [917, 289] on icon "button" at bounding box center [917, 288] width 16 height 16
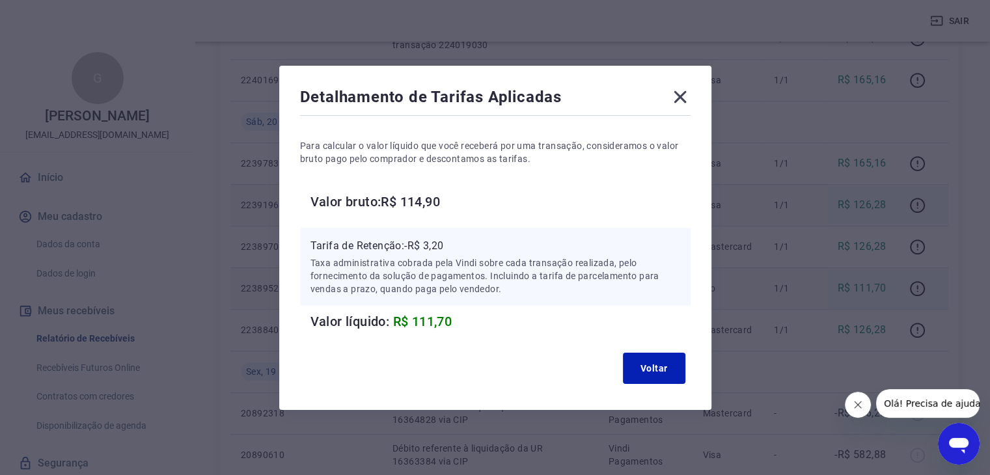
click at [683, 92] on icon at bounding box center [680, 97] width 21 height 21
